Goal: Find specific page/section: Find specific page/section

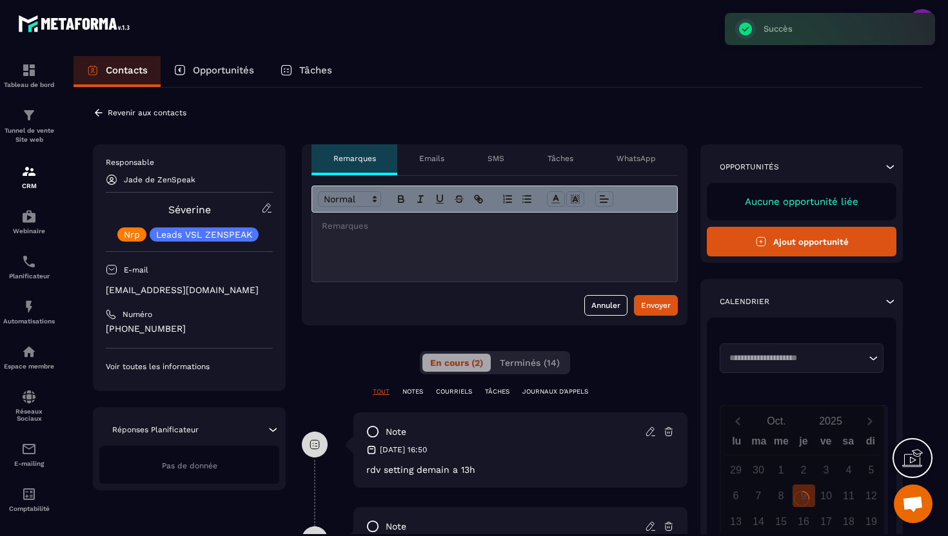
click at [99, 111] on icon at bounding box center [99, 113] width 12 height 12
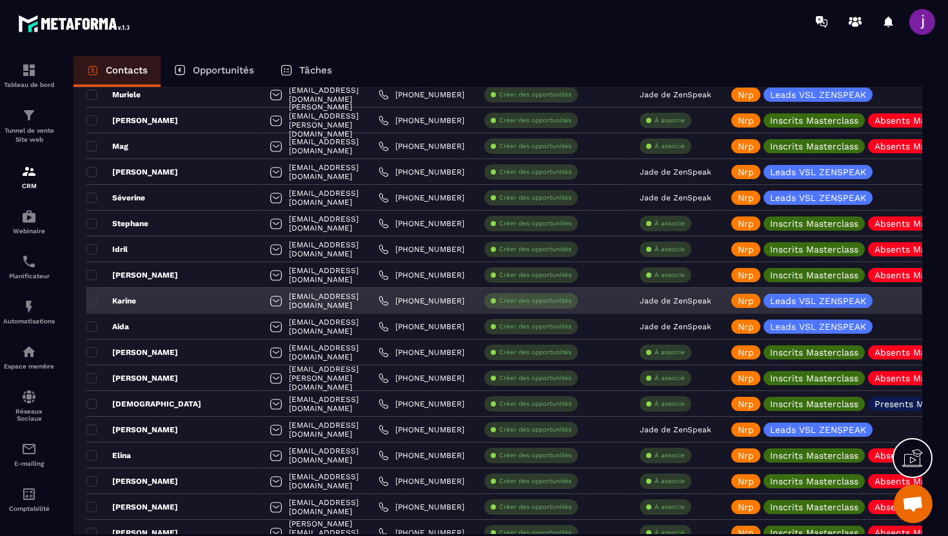
scroll to position [2228, 0]
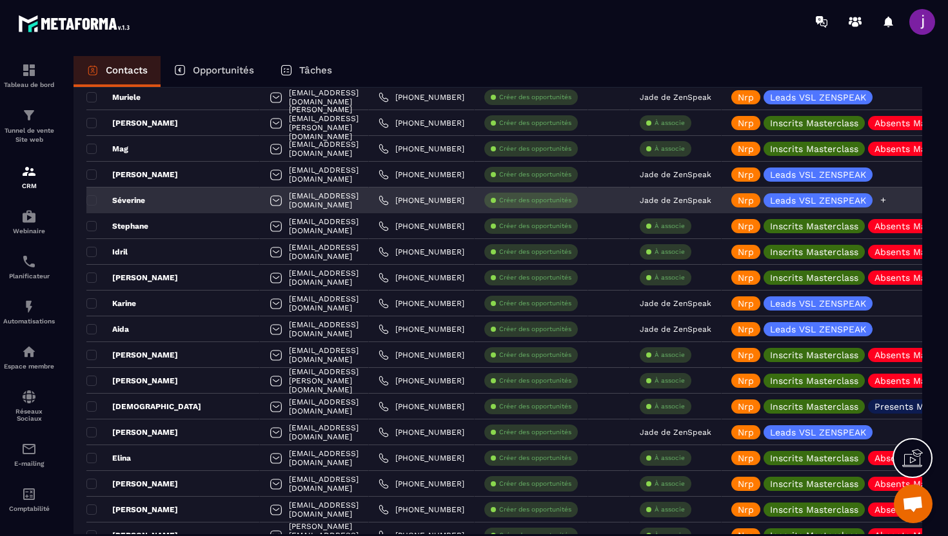
click at [887, 198] on icon at bounding box center [883, 200] width 8 height 8
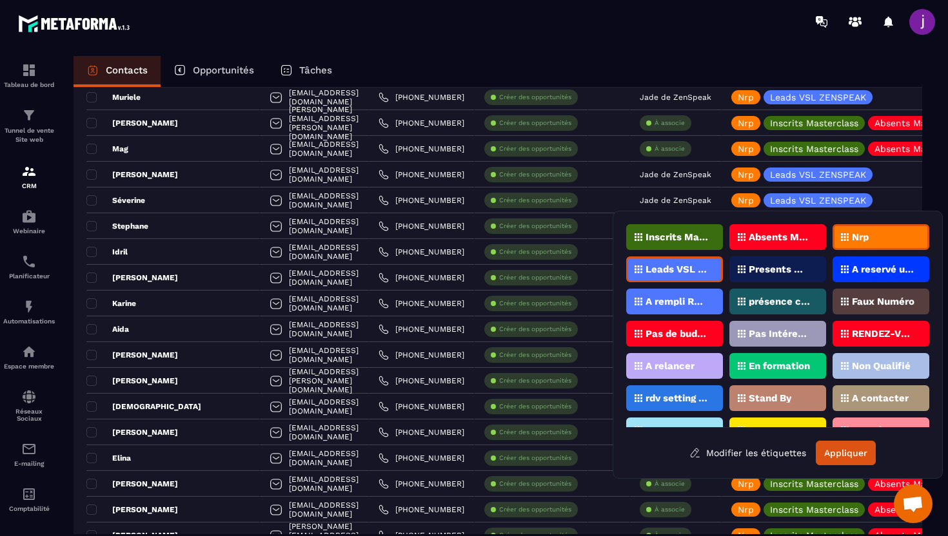
click at [872, 243] on div "Nrp" at bounding box center [880, 237] width 97 height 26
click at [680, 396] on p "rdv setting posé" at bounding box center [676, 398] width 63 height 9
click at [853, 452] on button "Appliquer" at bounding box center [845, 453] width 60 height 24
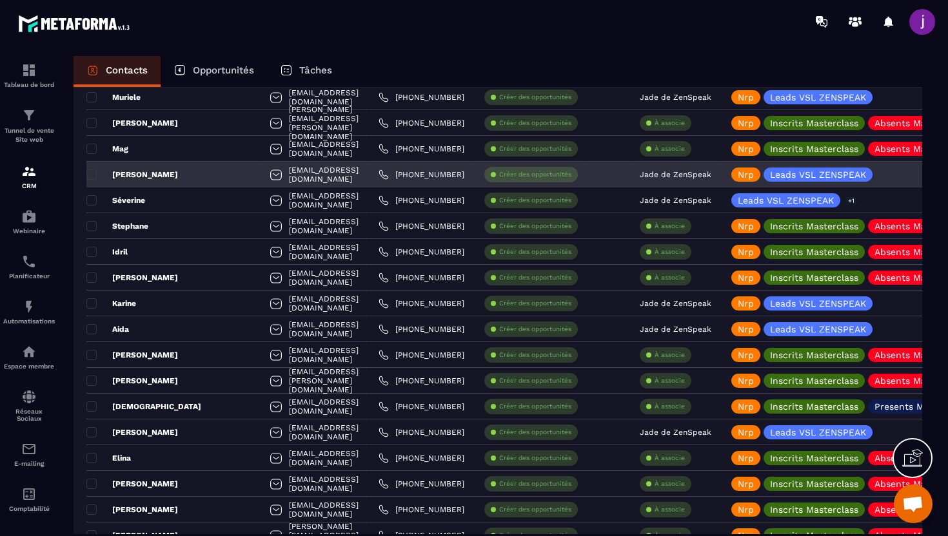
click at [172, 177] on div "[PERSON_NAME]" at bounding box center [172, 175] width 173 height 26
